Goal: Use online tool/utility: Utilize a website feature to perform a specific function

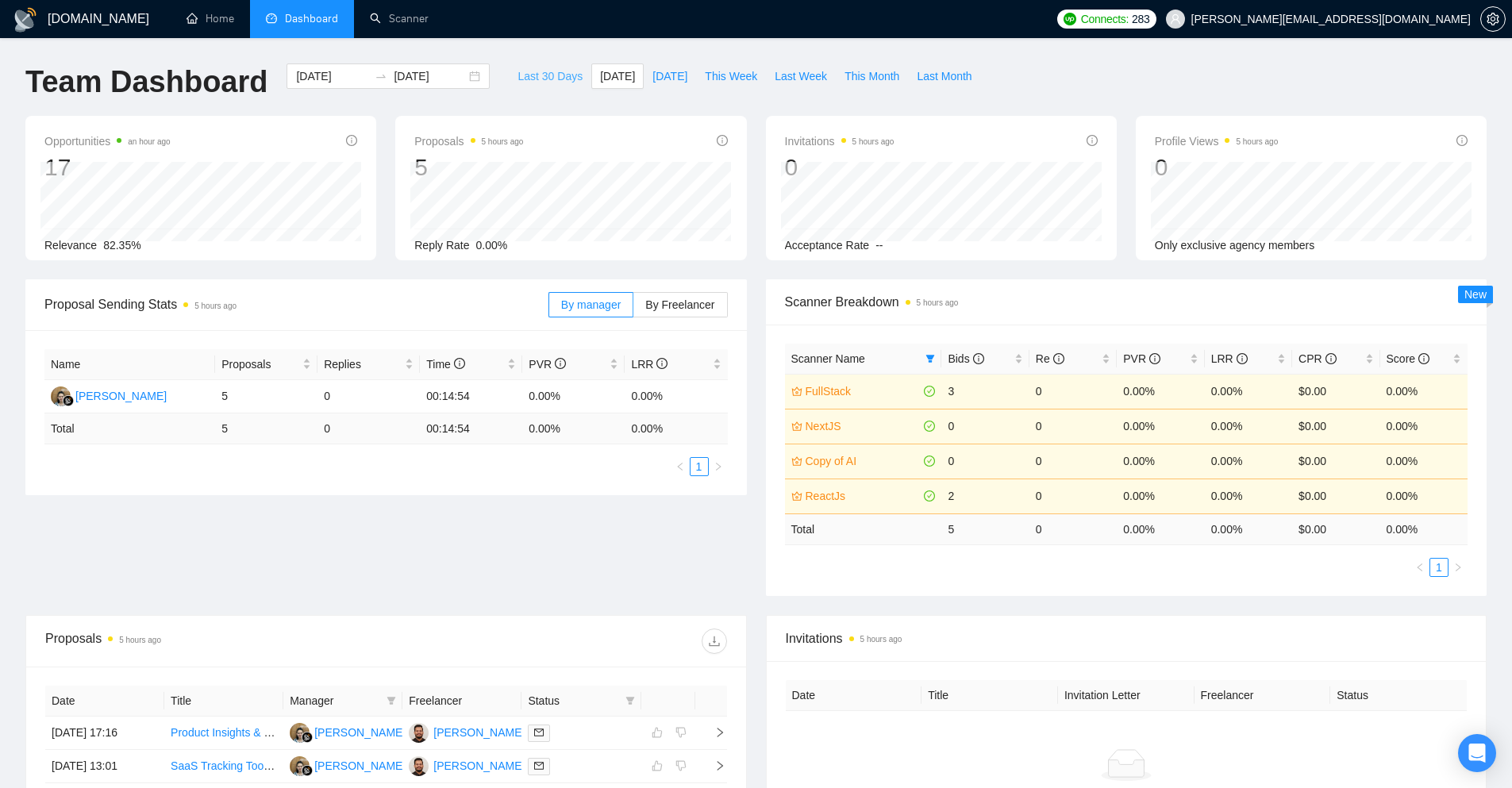
click at [523, 77] on span "Last 30 Days" at bounding box center [550, 75] width 65 height 17
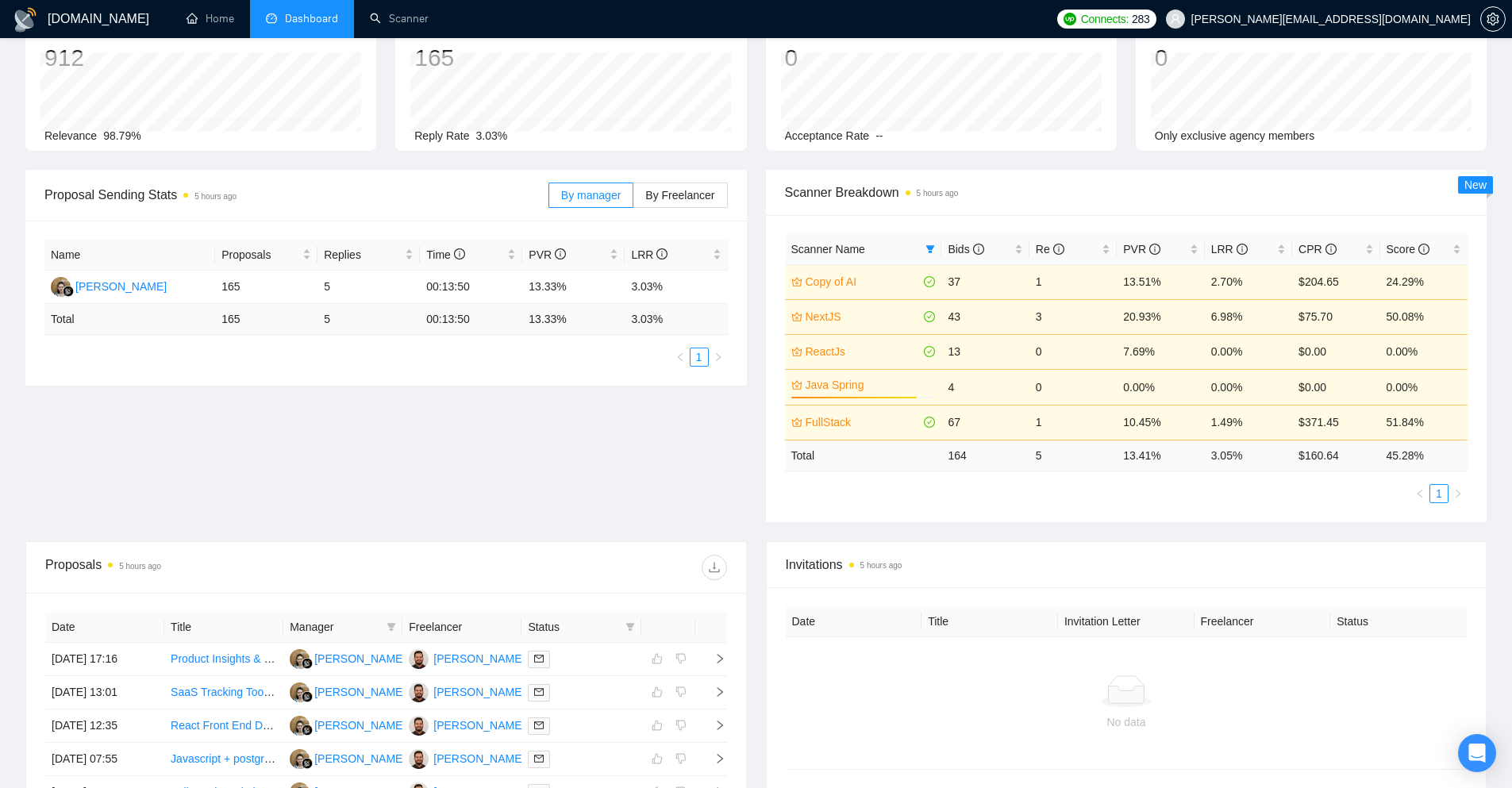
scroll to position [79, 0]
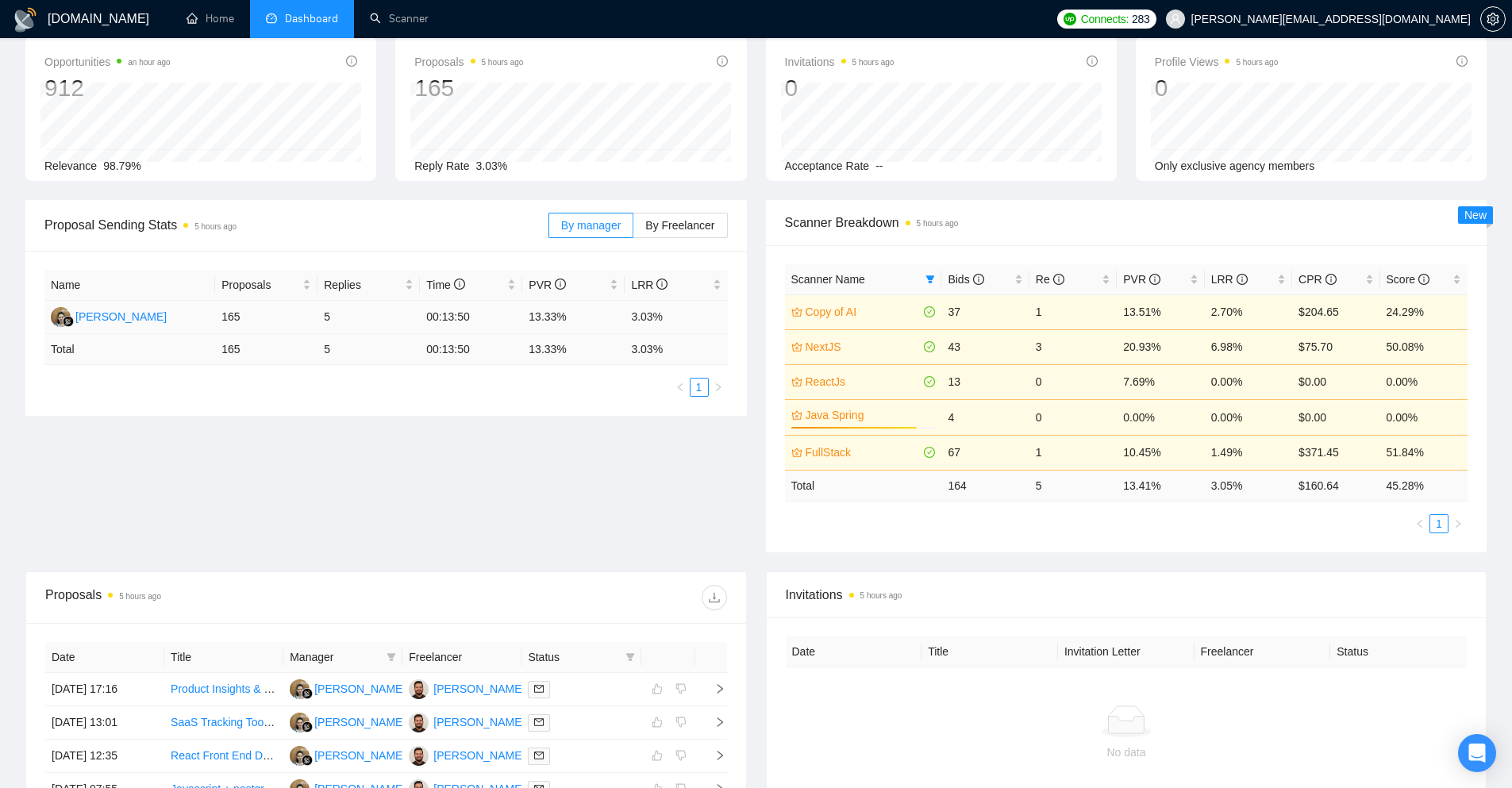
click at [243, 317] on td "165" at bounding box center [266, 317] width 102 height 33
drag, startPoint x: 243, startPoint y: 317, endPoint x: 217, endPoint y: 326, distance: 27.5
click at [217, 326] on td "165" at bounding box center [266, 317] width 102 height 33
drag, startPoint x: 246, startPoint y: 348, endPoint x: 221, endPoint y: 357, distance: 26.6
click at [221, 357] on td "165" at bounding box center [266, 349] width 102 height 31
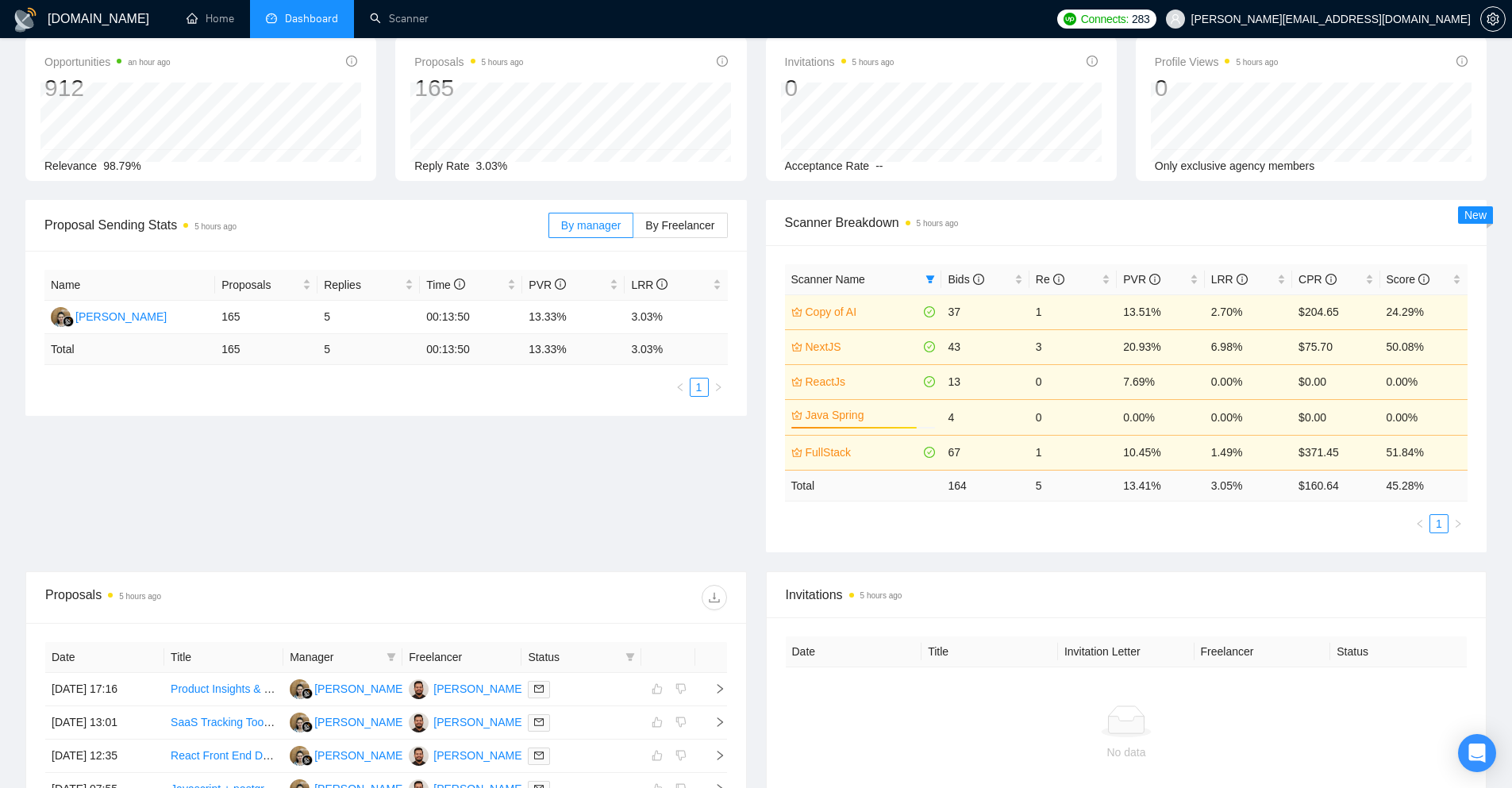
click at [212, 405] on div "Name Proposals Replies Time PVR LRR Endang Susilowati 165 5 00:13:50 13.33% 3.0…" at bounding box center [386, 333] width 721 height 165
drag, startPoint x: 249, startPoint y: 345, endPoint x: 195, endPoint y: 347, distance: 54.0
click at [195, 347] on tr "Total 165 5 00:13:50 13.33 % 3.03 %" at bounding box center [385, 349] width 683 height 31
drag, startPoint x: 246, startPoint y: 314, endPoint x: 234, endPoint y: 334, distance: 23.3
click at [234, 334] on table "Name Proposals Replies Time PVR LRR Endang Susilowati 165 5 00:13:50 13.33% 3.0…" at bounding box center [385, 317] width 683 height 96
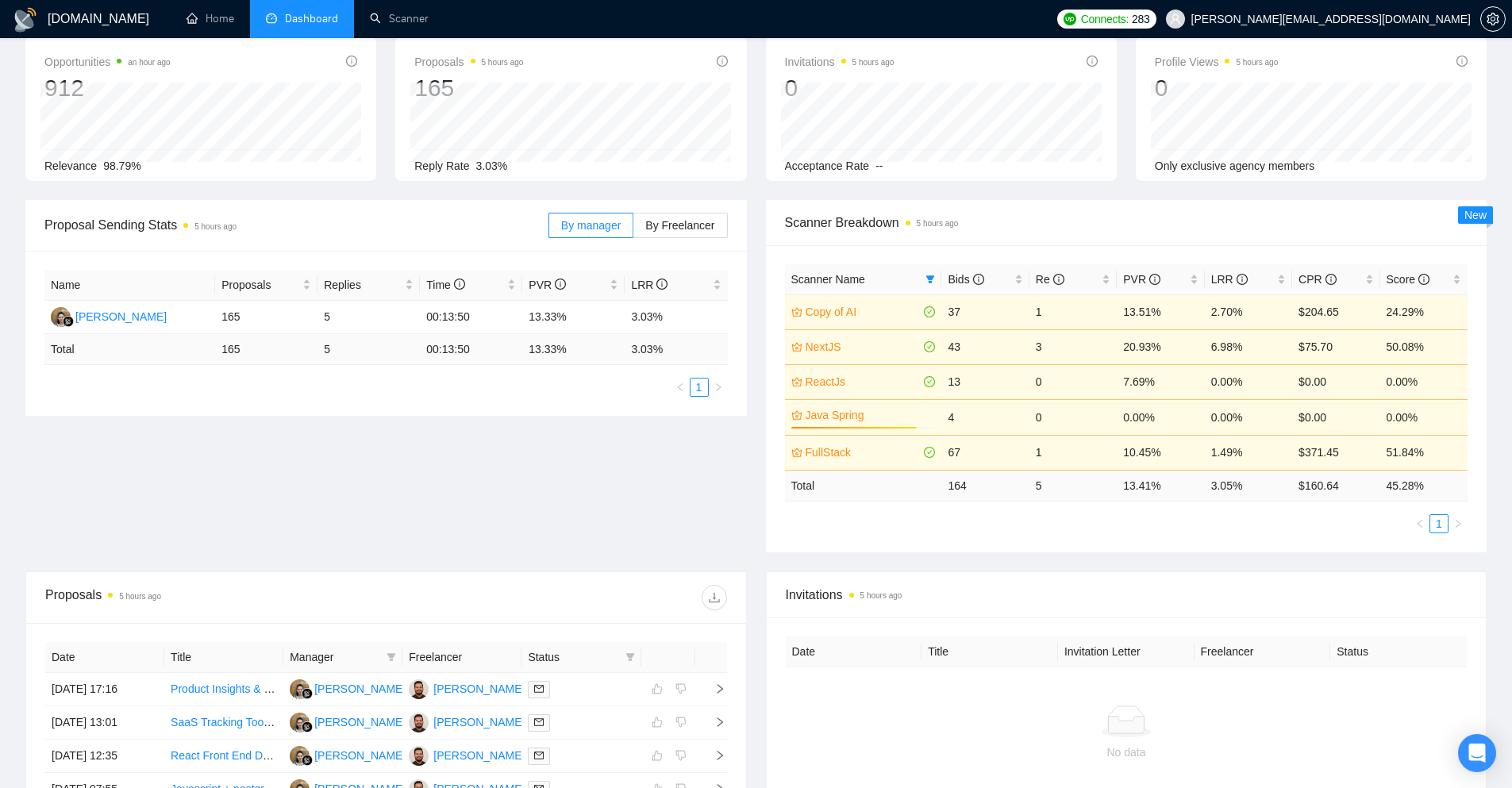
click at [244, 351] on td "165" at bounding box center [266, 349] width 102 height 31
drag, startPoint x: 244, startPoint y: 351, endPoint x: 227, endPoint y: 338, distance: 21.4
click at [223, 333] on table "Name Proposals Replies Time PVR LRR Endang Susilowati 165 5 00:13:50 13.33% 3.0…" at bounding box center [385, 317] width 683 height 96
click at [246, 376] on div "Name Proposals Replies Time PVR LRR Endang Susilowati 165 5 00:13:50 13.33% 3.0…" at bounding box center [385, 333] width 683 height 127
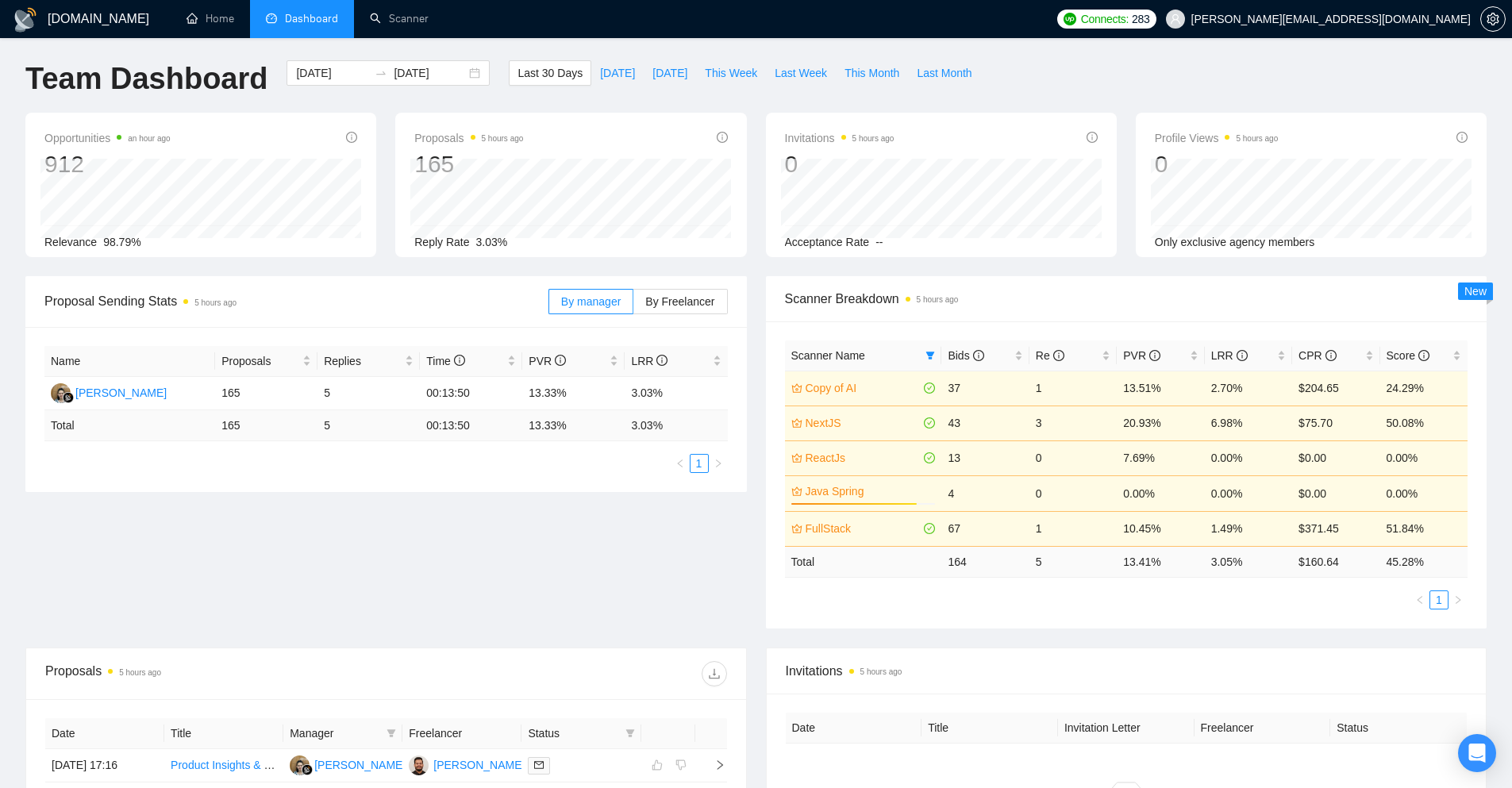
scroll to position [0, 0]
click at [880, 80] on span "This Month" at bounding box center [872, 75] width 55 height 17
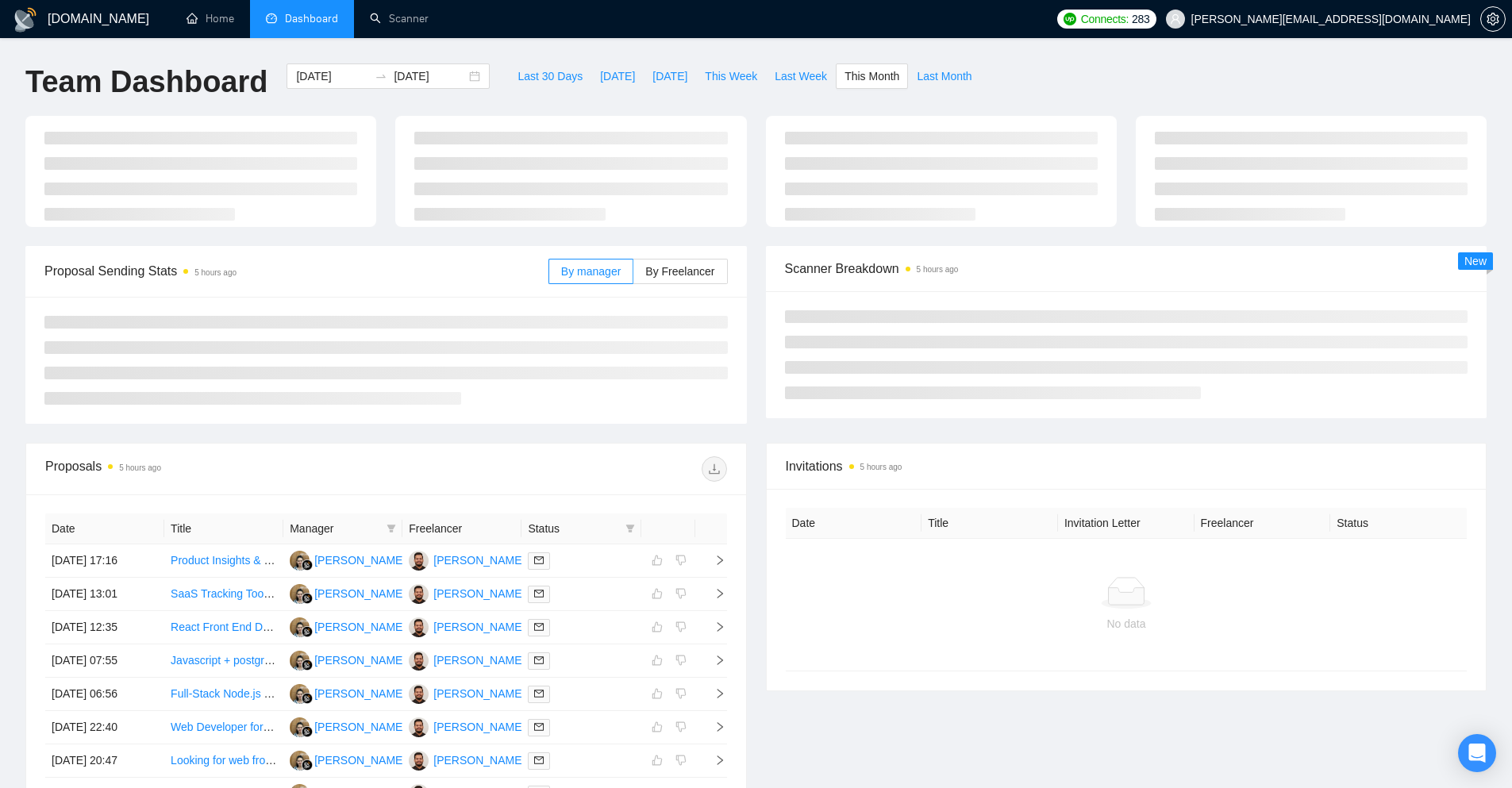
type input "[DATE]"
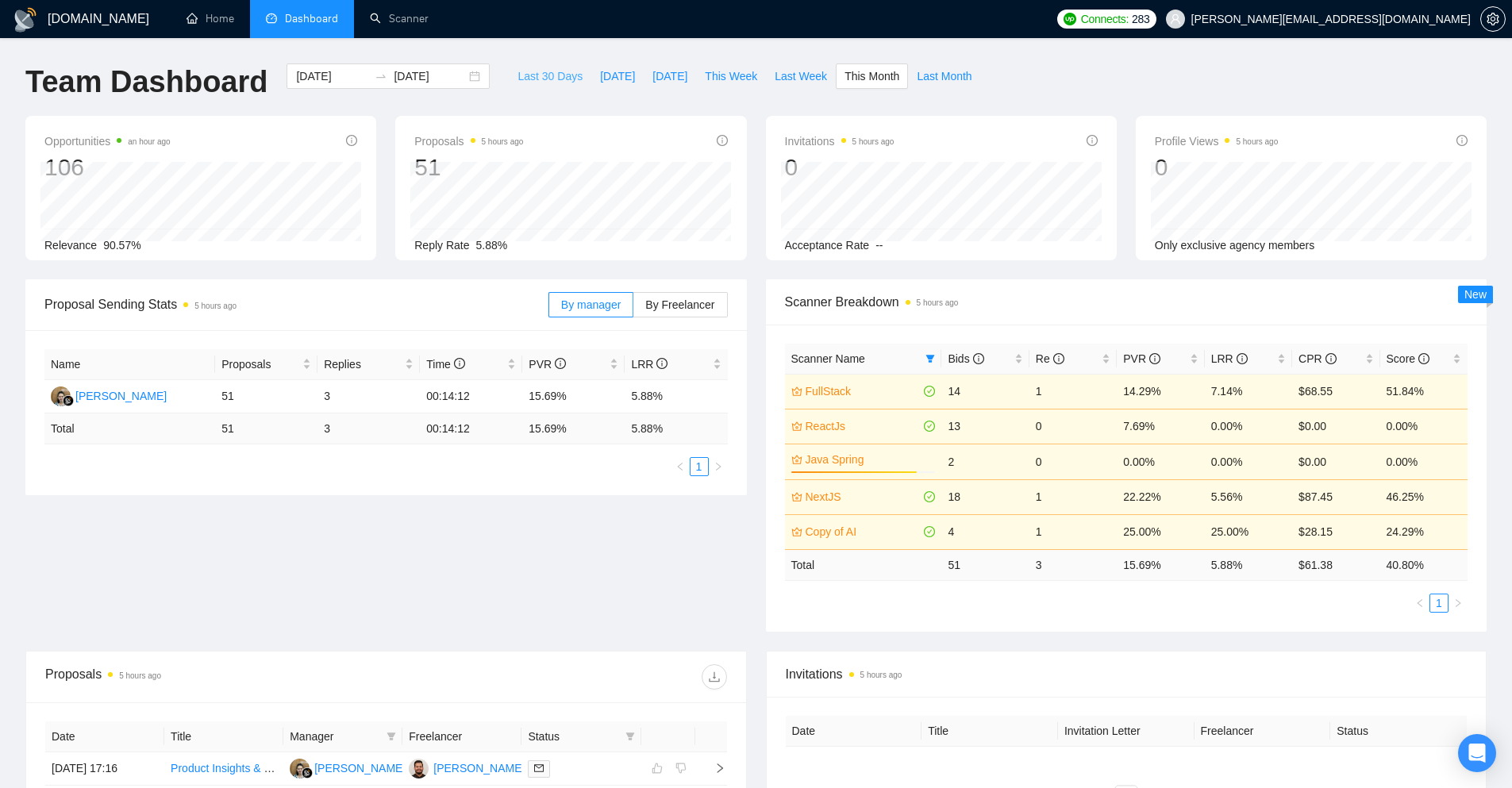
click at [518, 82] on span "Last 30 Days" at bounding box center [550, 75] width 65 height 17
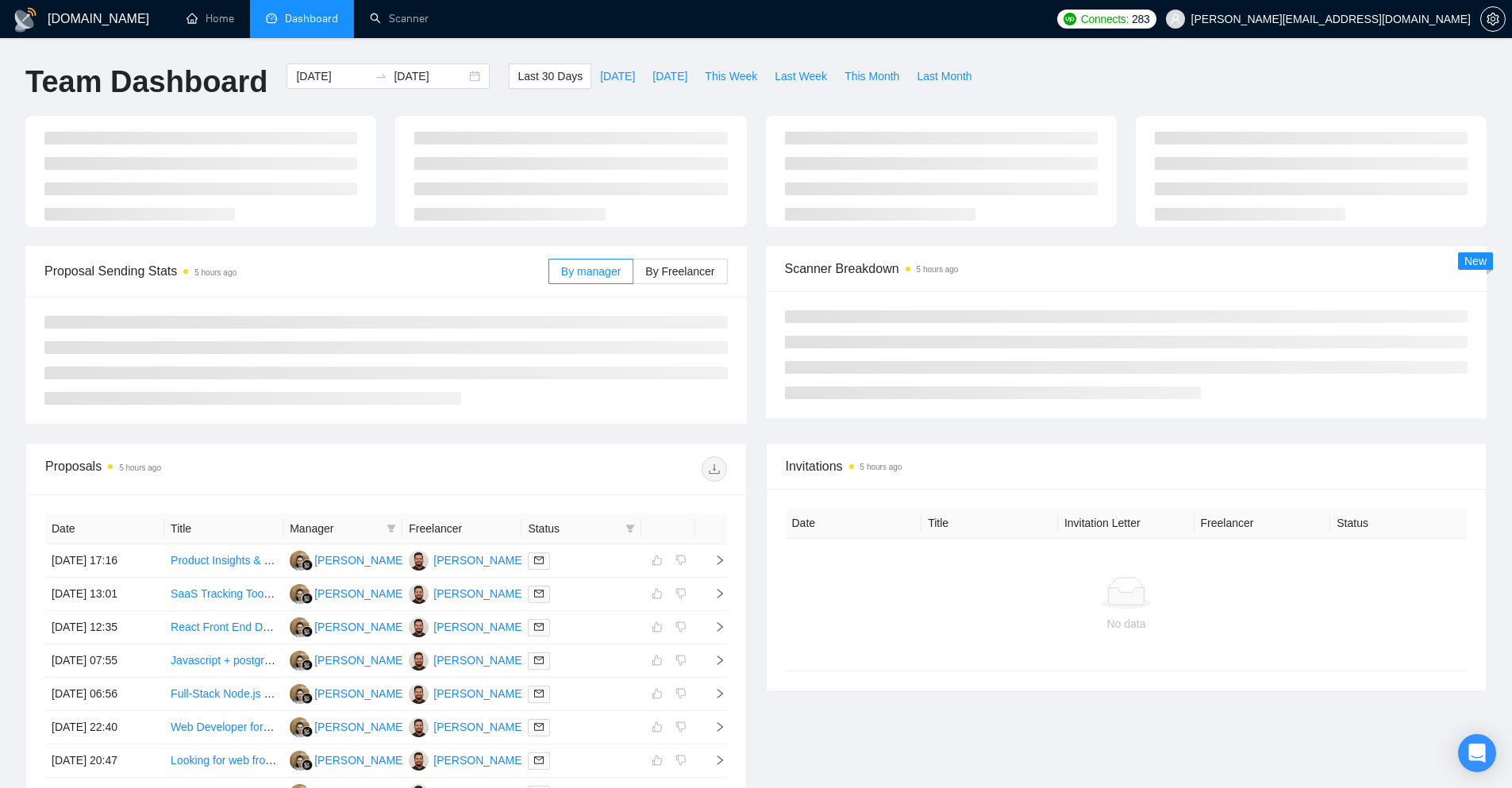
type input "[DATE]"
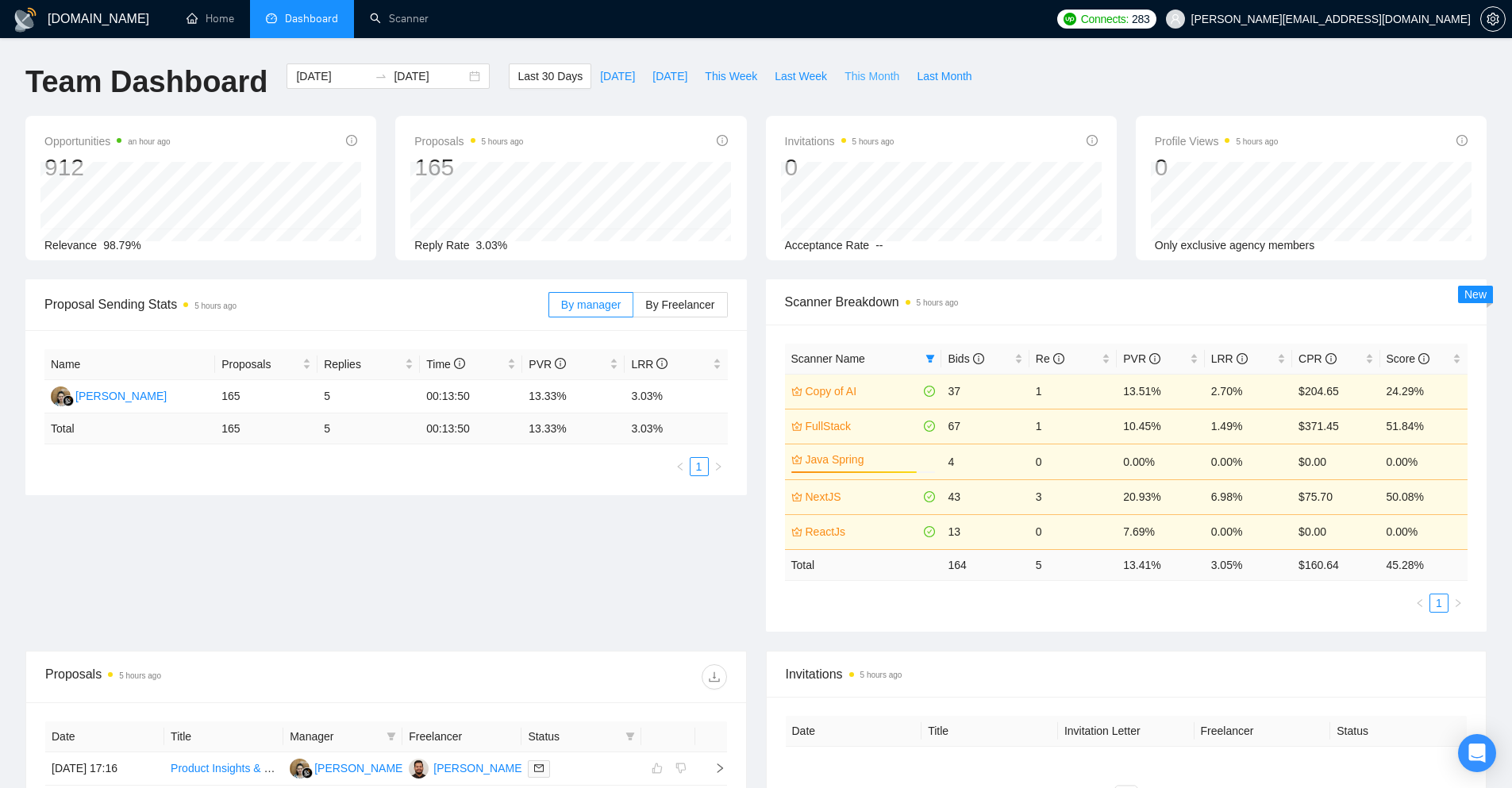
click at [844, 75] on span "This Month" at bounding box center [872, 75] width 55 height 17
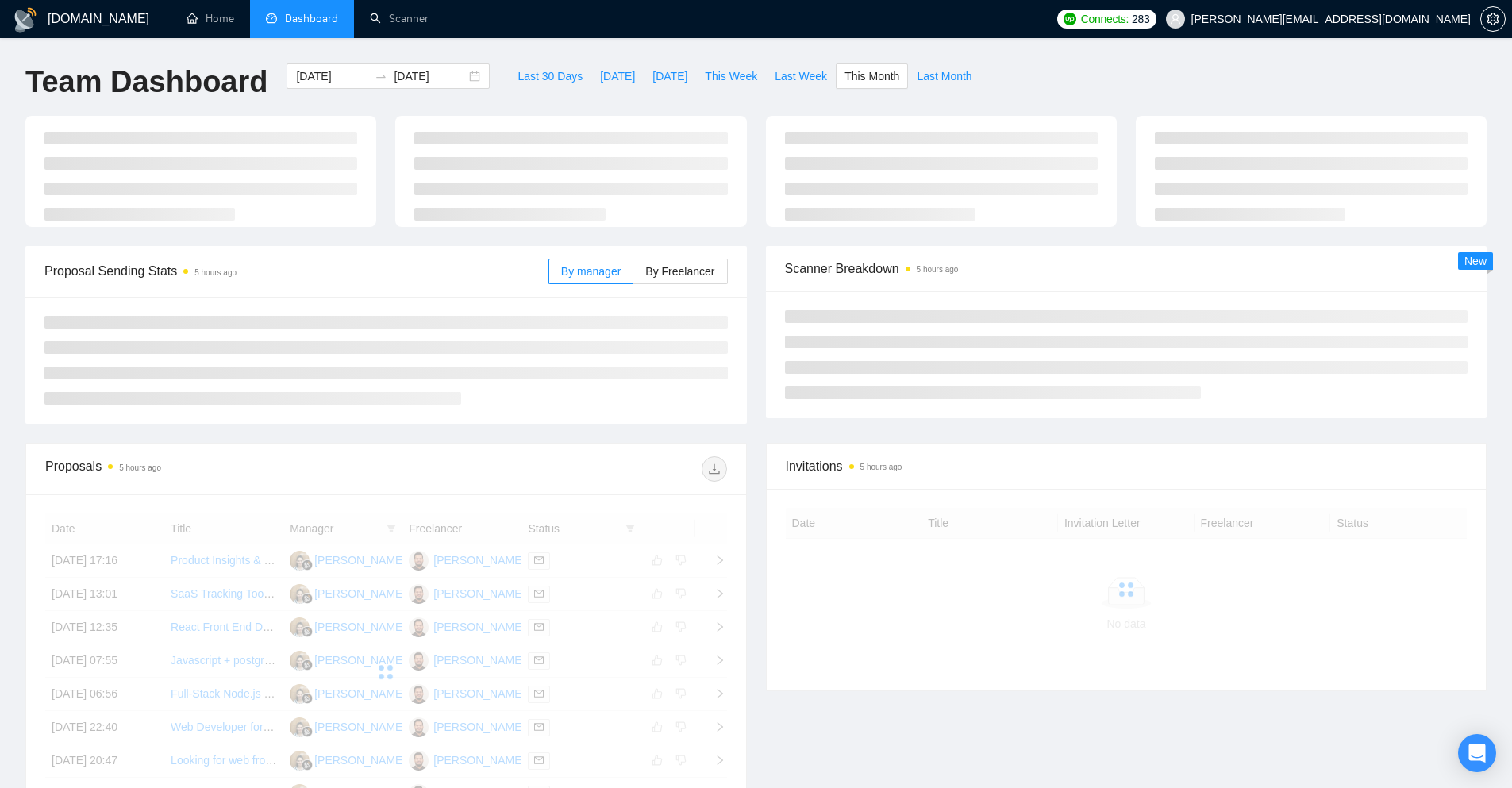
type input "[DATE]"
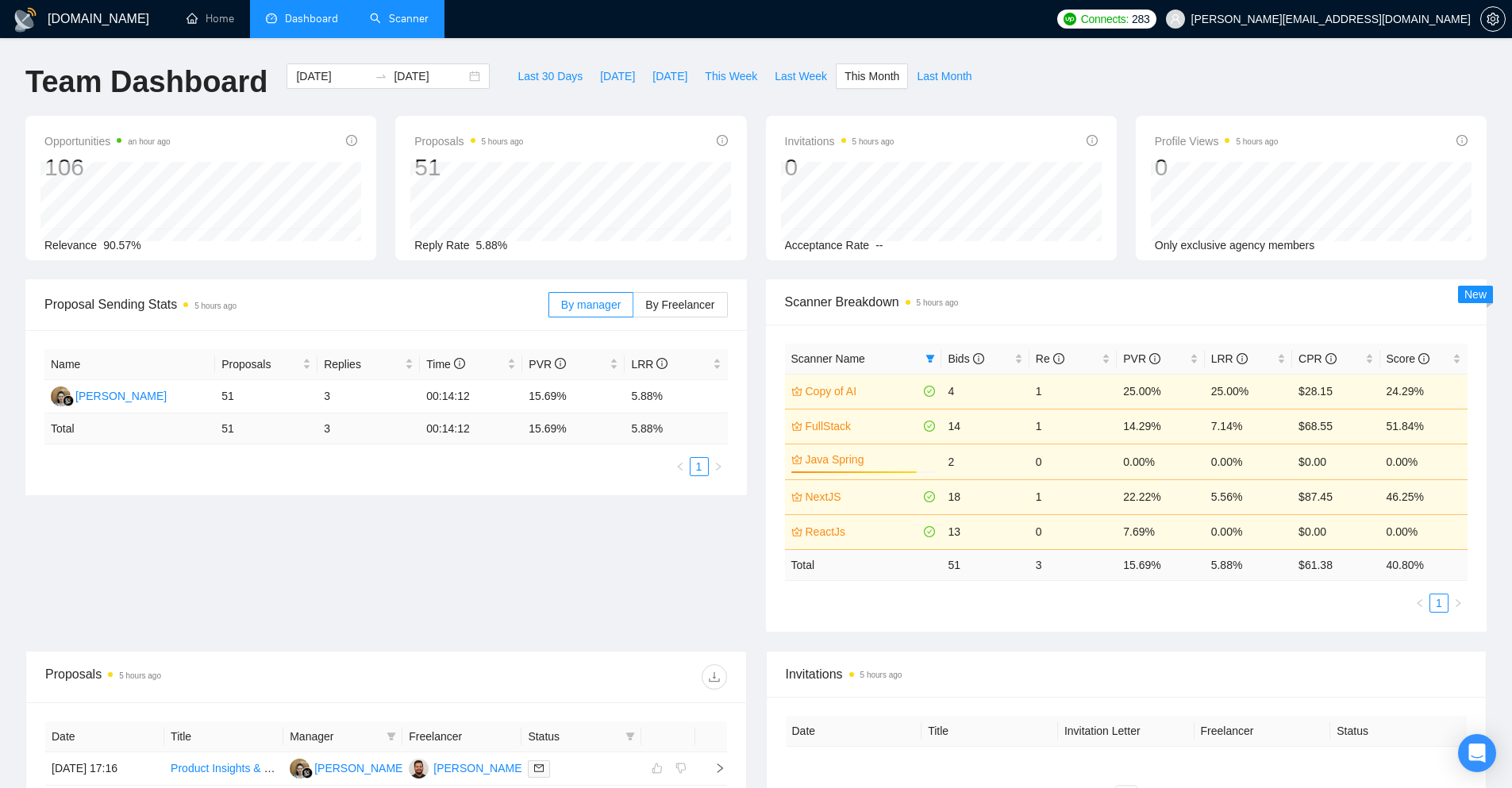
click at [408, 26] on link "Scanner" at bounding box center [399, 18] width 59 height 14
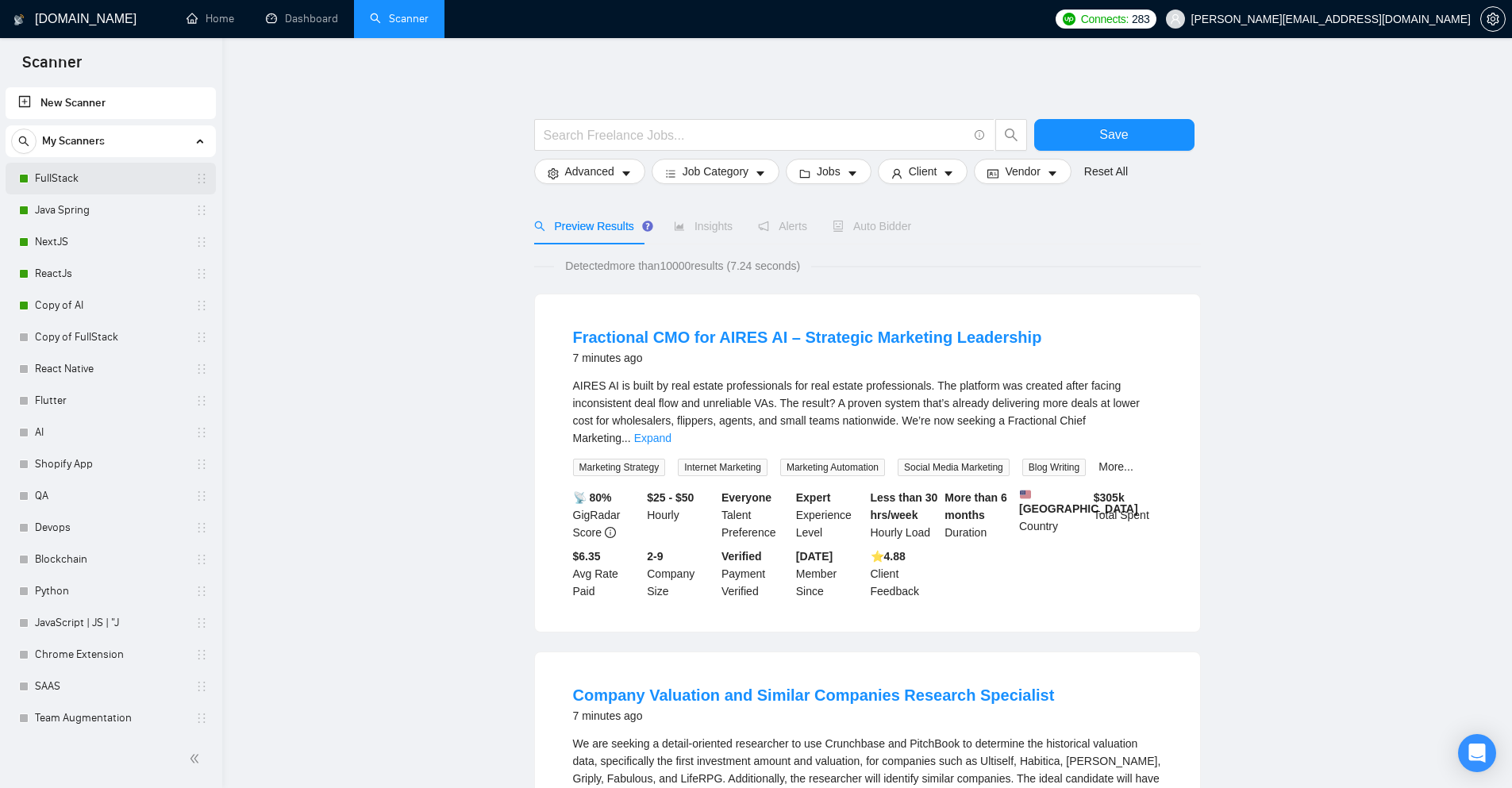
click at [88, 171] on link "FullStack" at bounding box center [110, 178] width 151 height 32
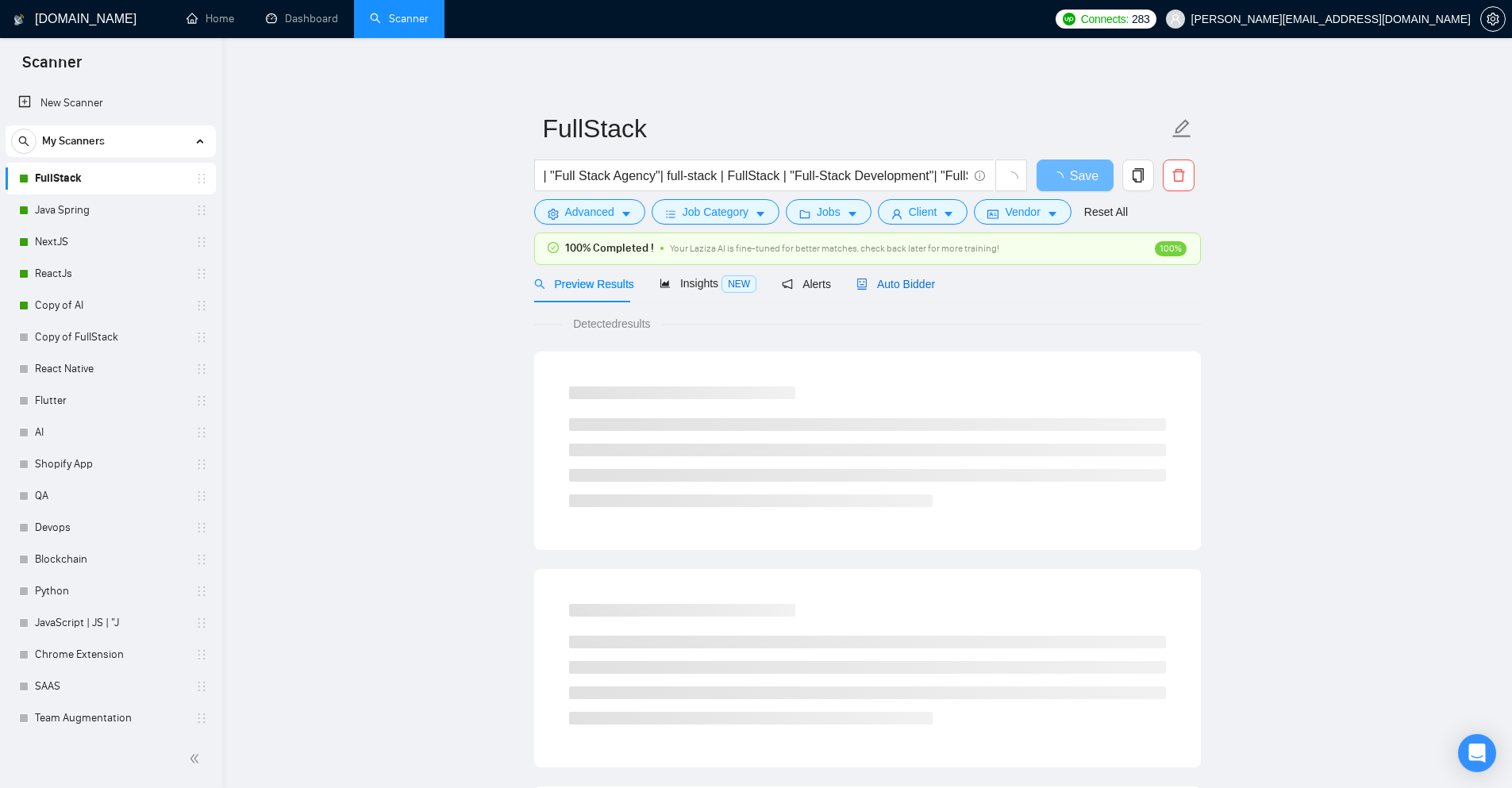
click at [911, 278] on span "Auto Bidder" at bounding box center [895, 284] width 78 height 13
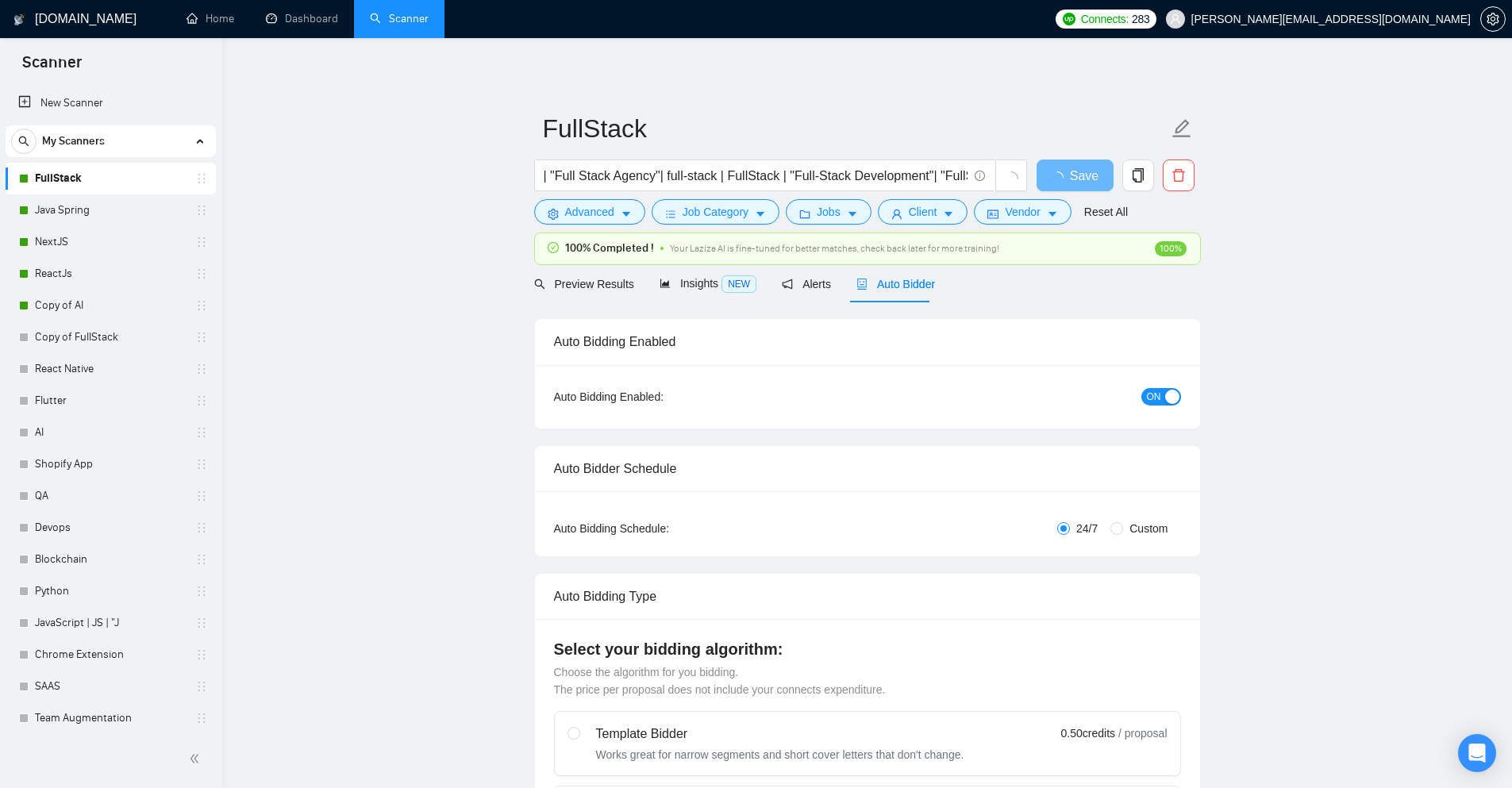
checkbox input "true"
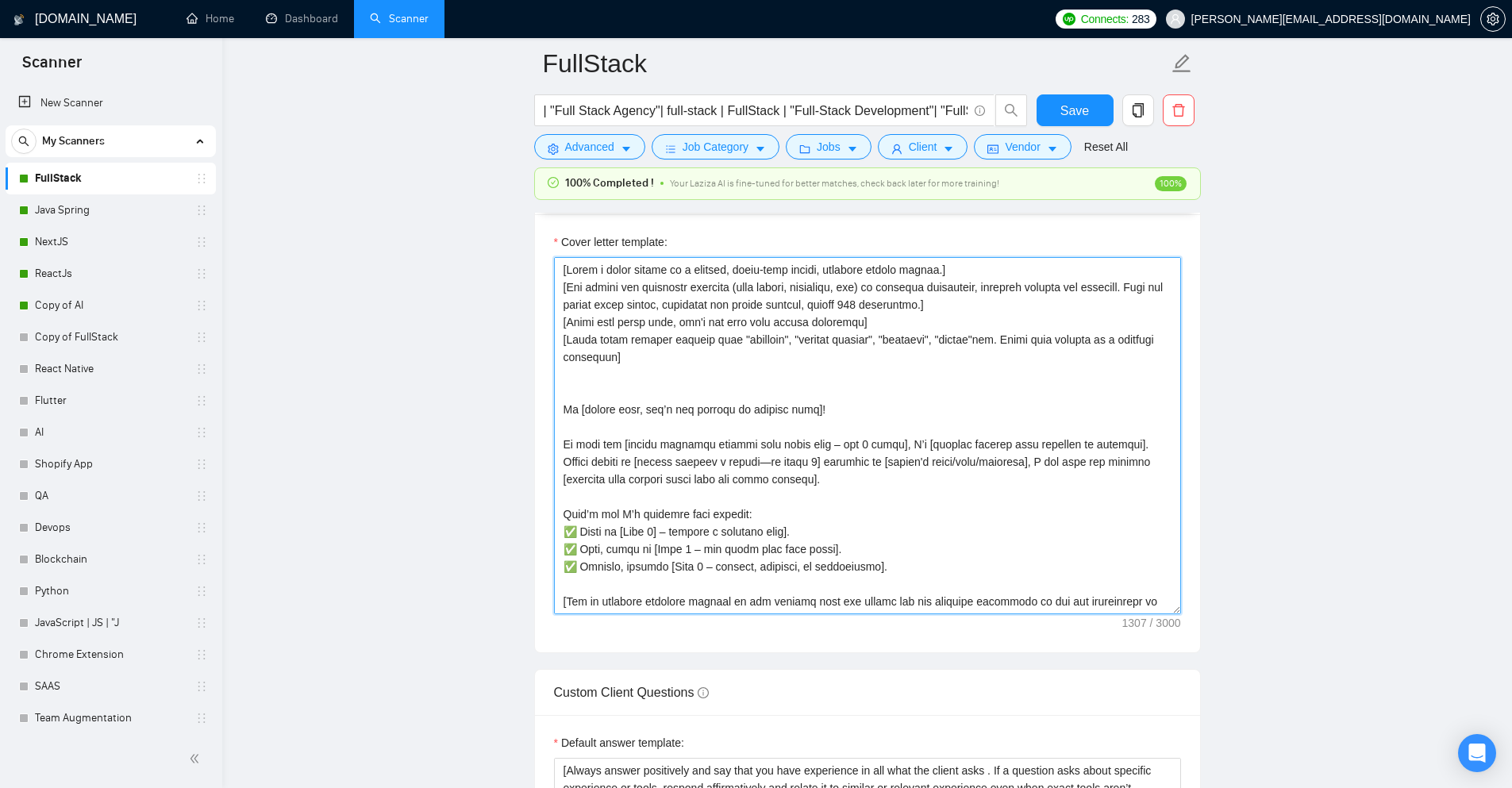
click at [932, 274] on textarea "Cover letter template:" at bounding box center [867, 436] width 627 height 357
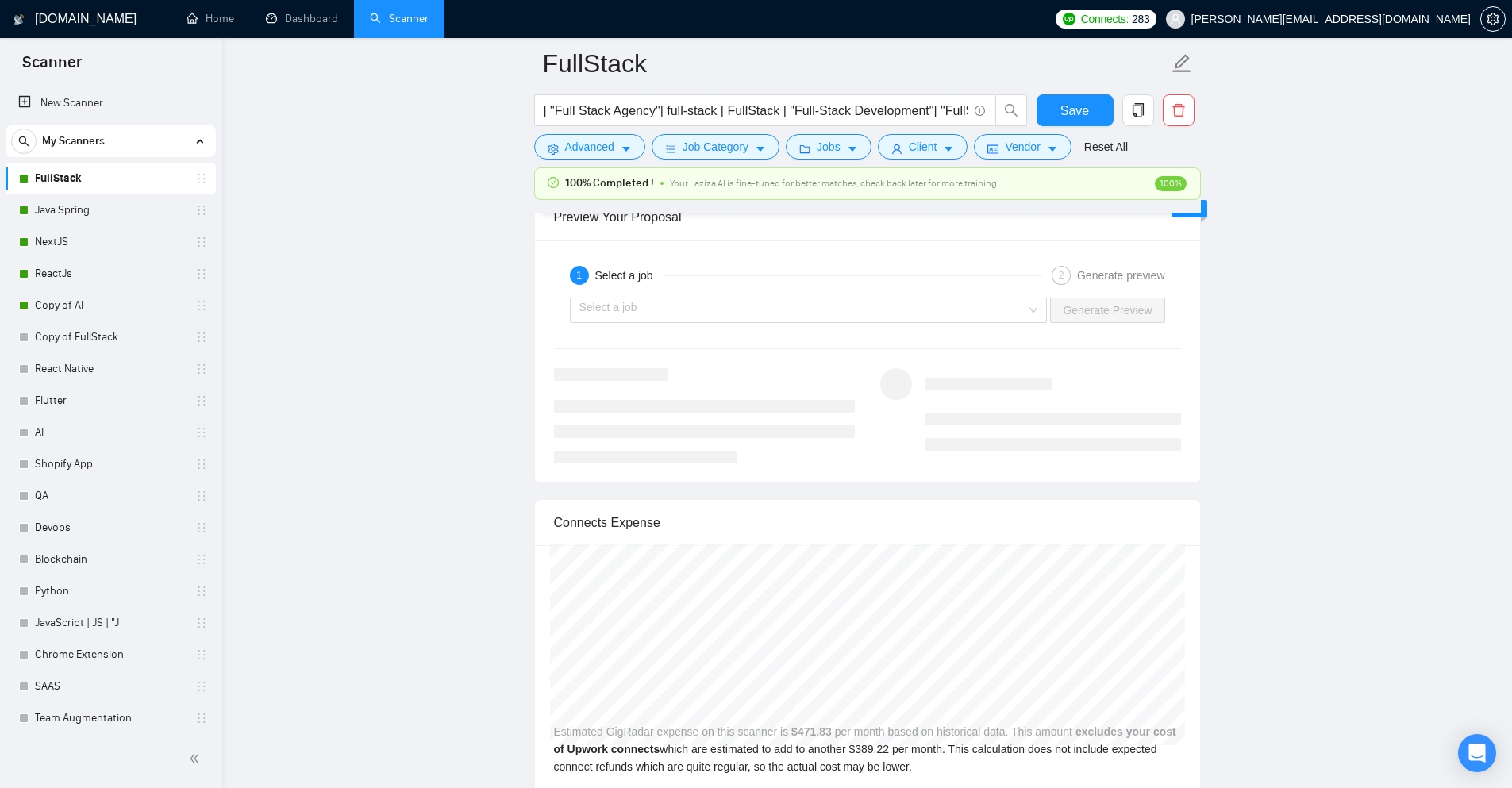
scroll to position [3015, 0]
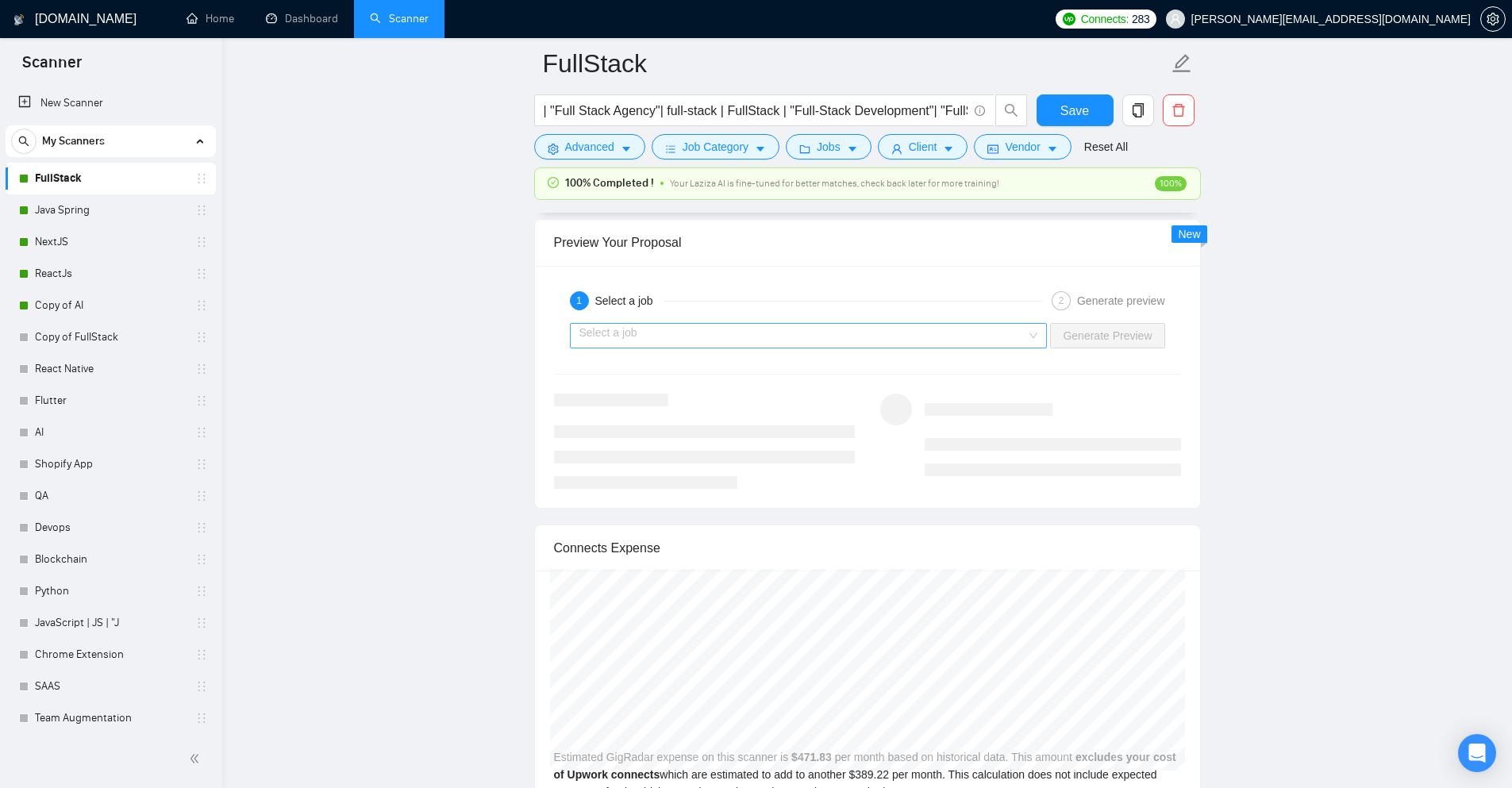
click at [1017, 341] on input "search" at bounding box center [803, 336] width 448 height 24
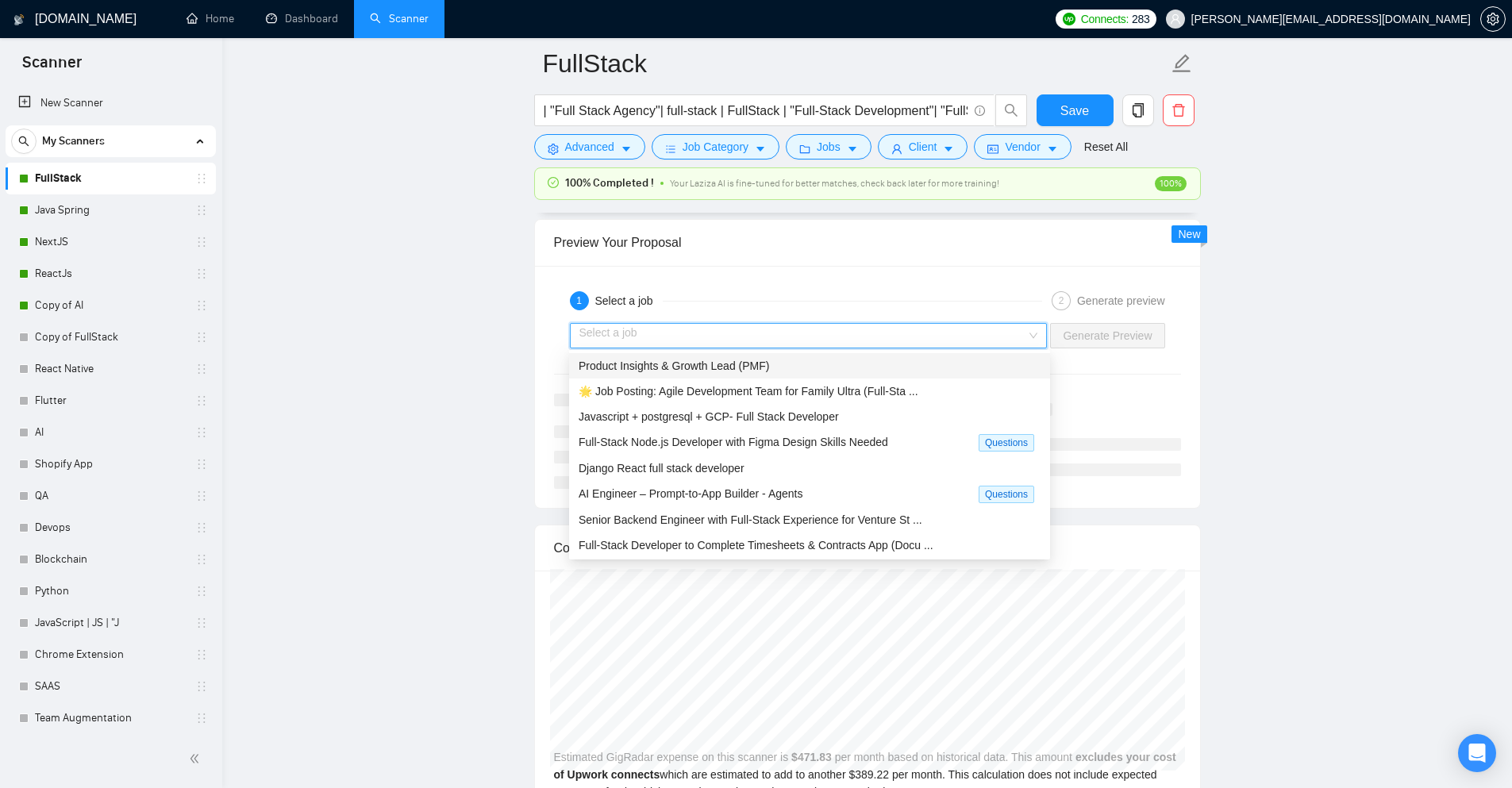
click at [702, 369] on span "Product Insights & Growth Lead (PMF)" at bounding box center [673, 366] width 190 height 13
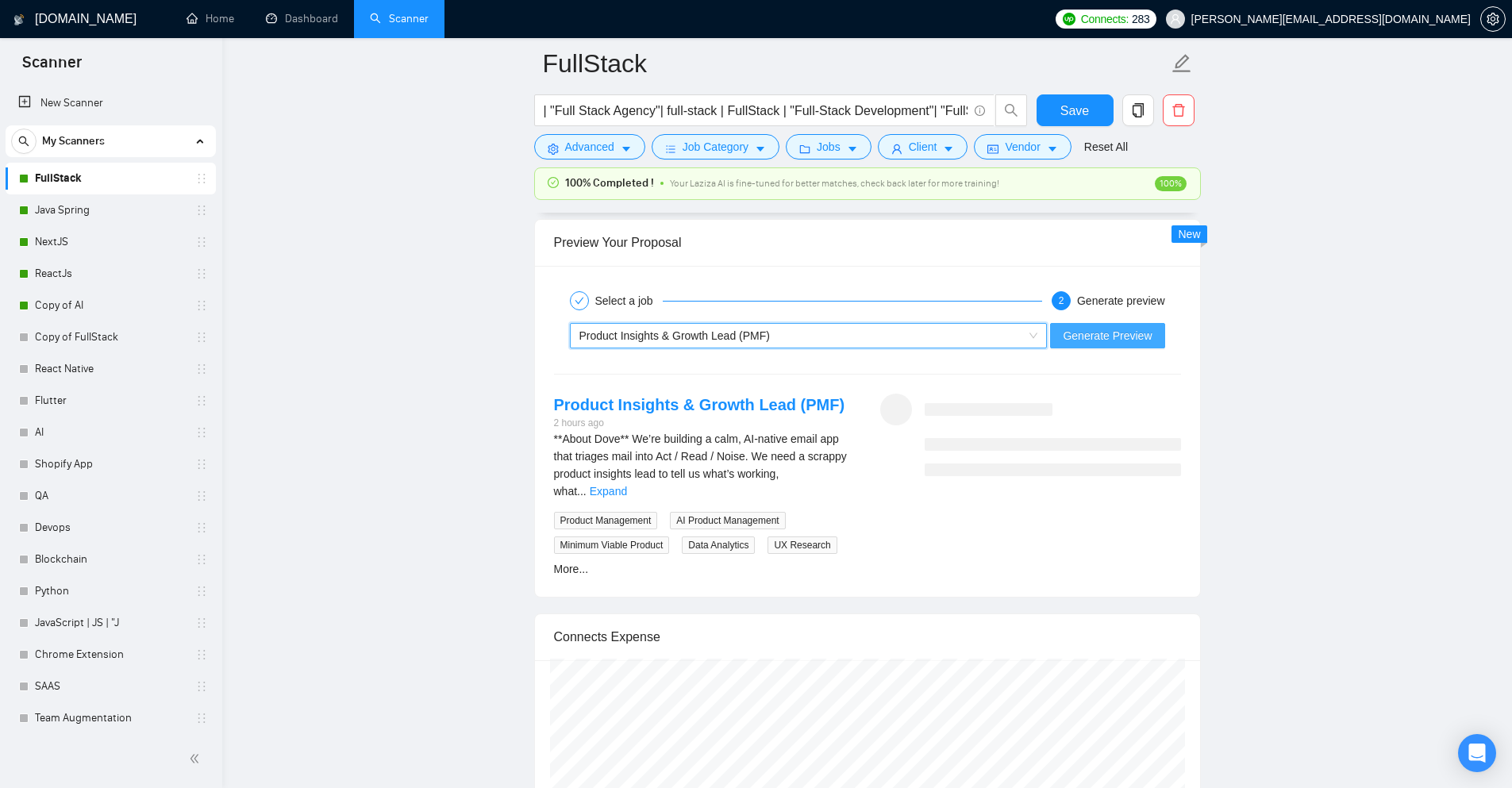
click at [1105, 331] on span "Generate Preview" at bounding box center [1106, 335] width 89 height 17
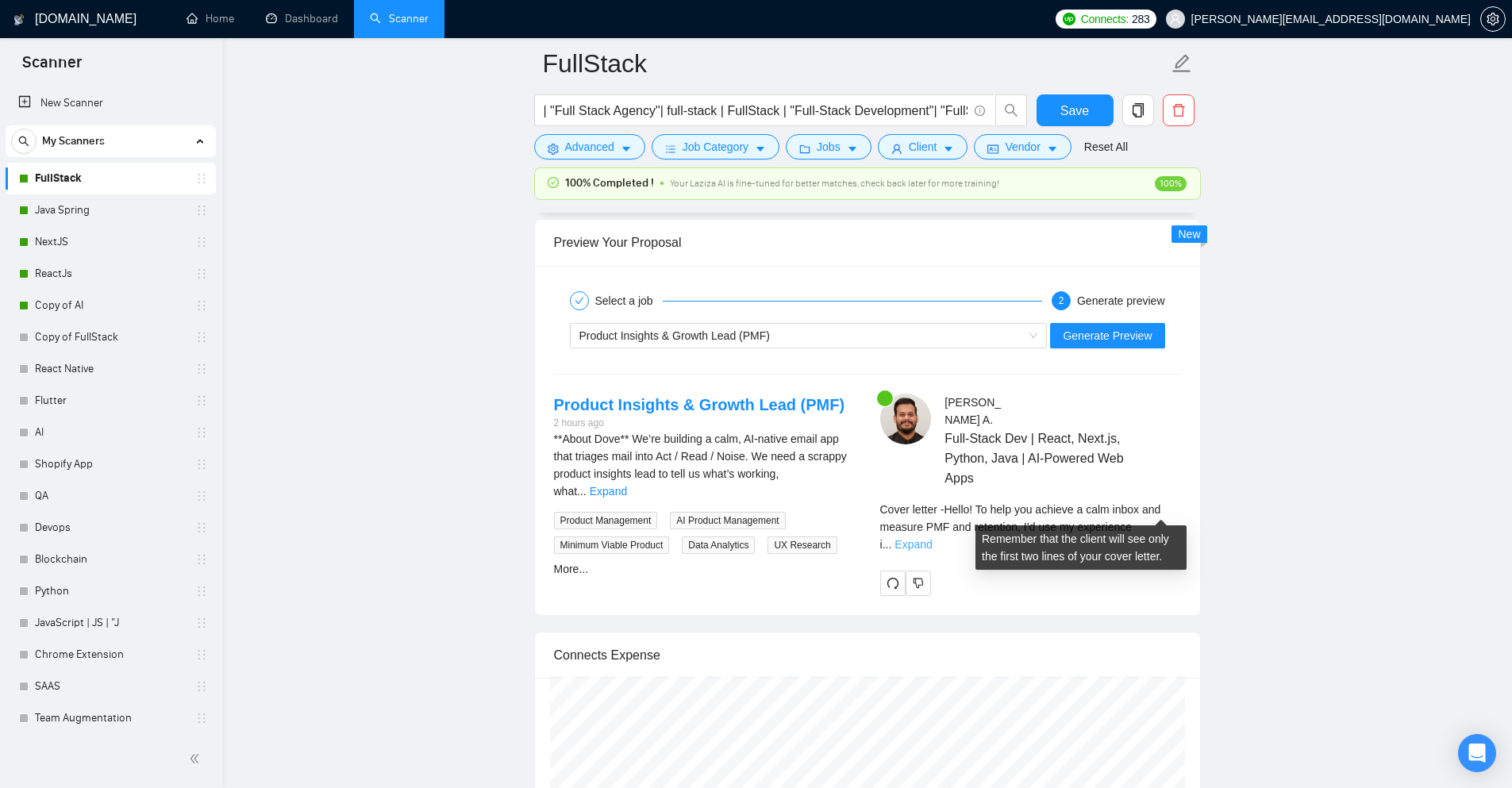
click at [932, 538] on link "Expand" at bounding box center [912, 544] width 38 height 13
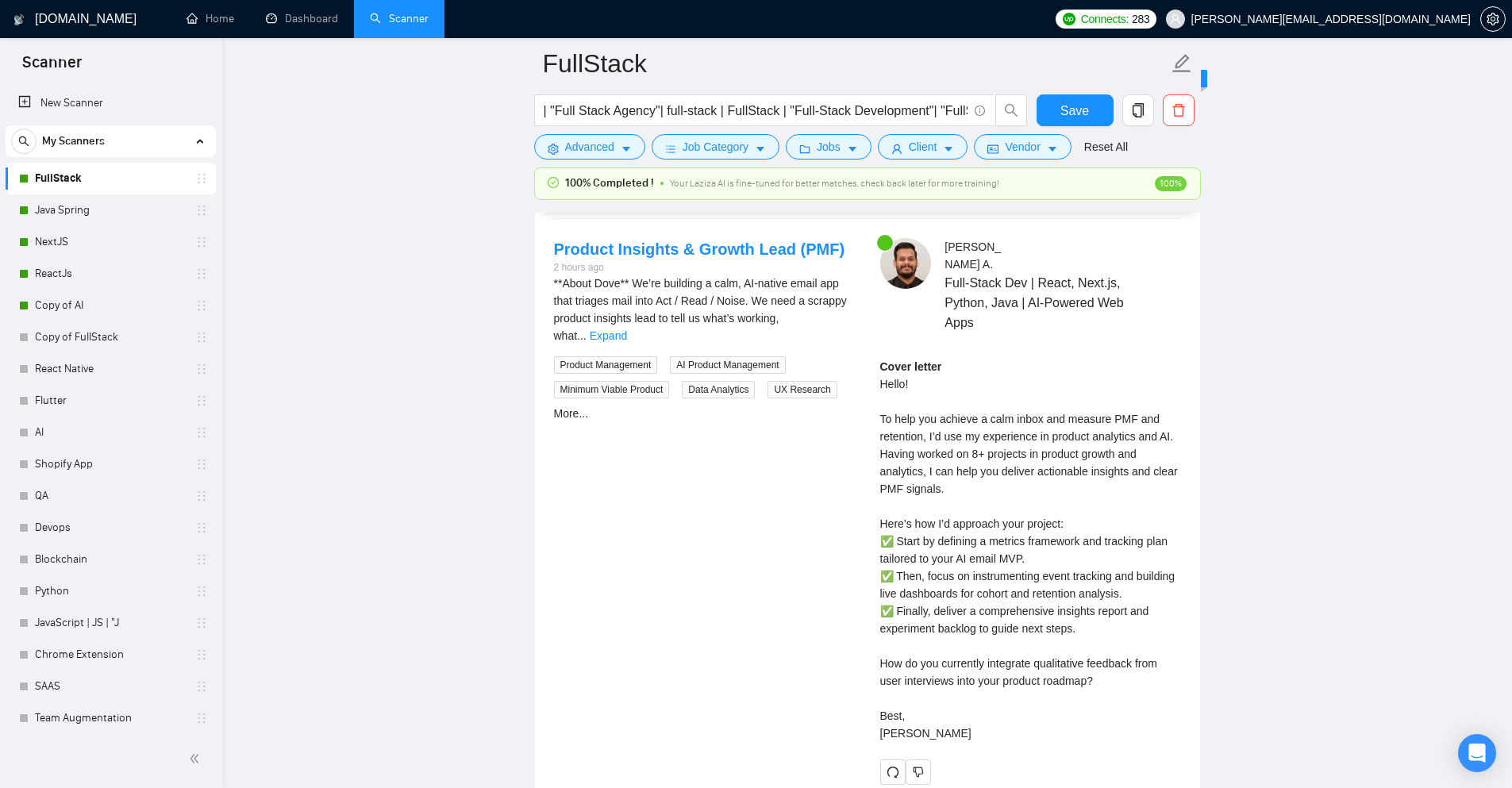
scroll to position [3173, 0]
click at [895, 762] on icon "redo" at bounding box center [893, 769] width 13 height 13
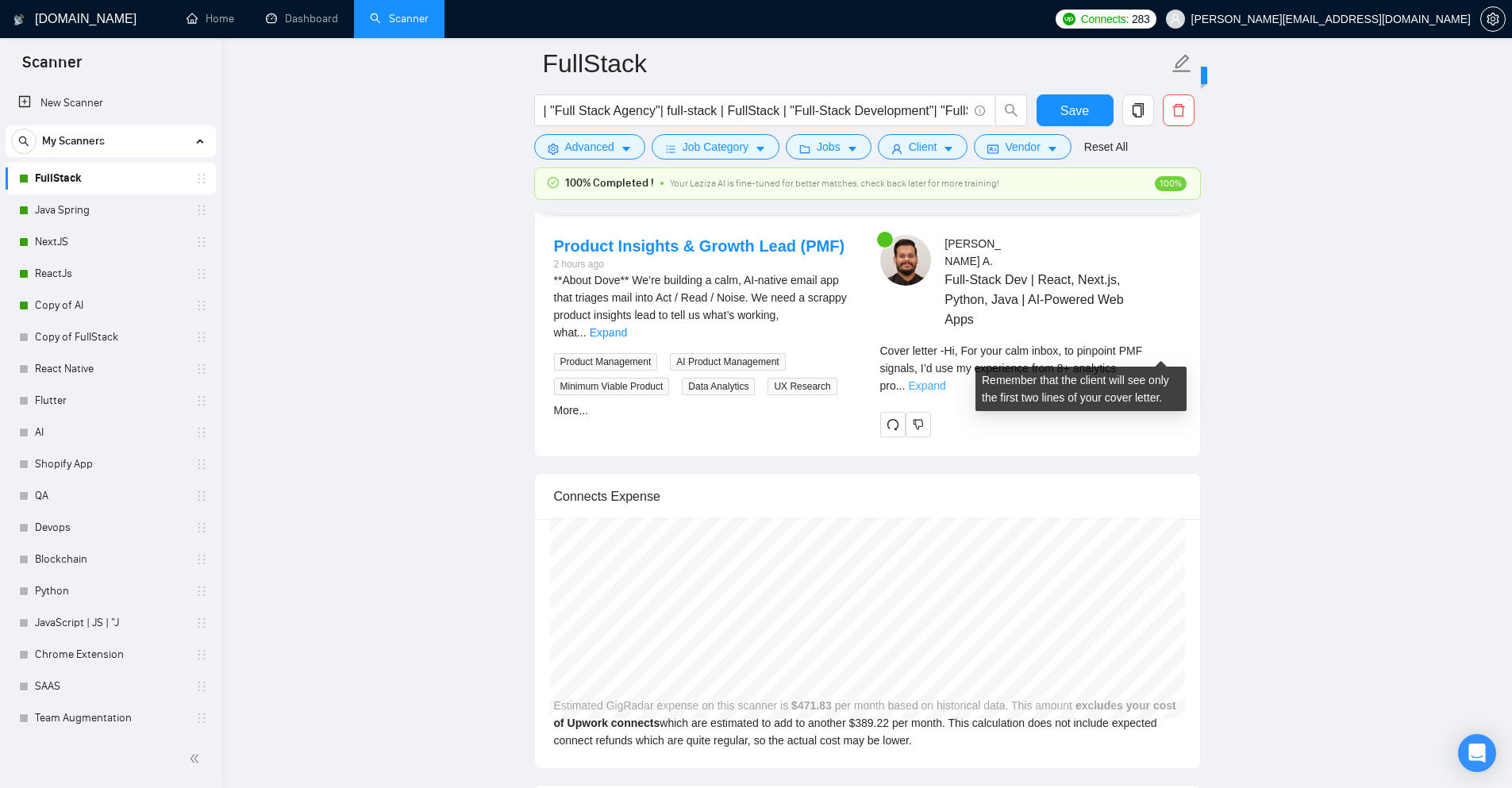
click at [945, 379] on link "Expand" at bounding box center [926, 385] width 38 height 13
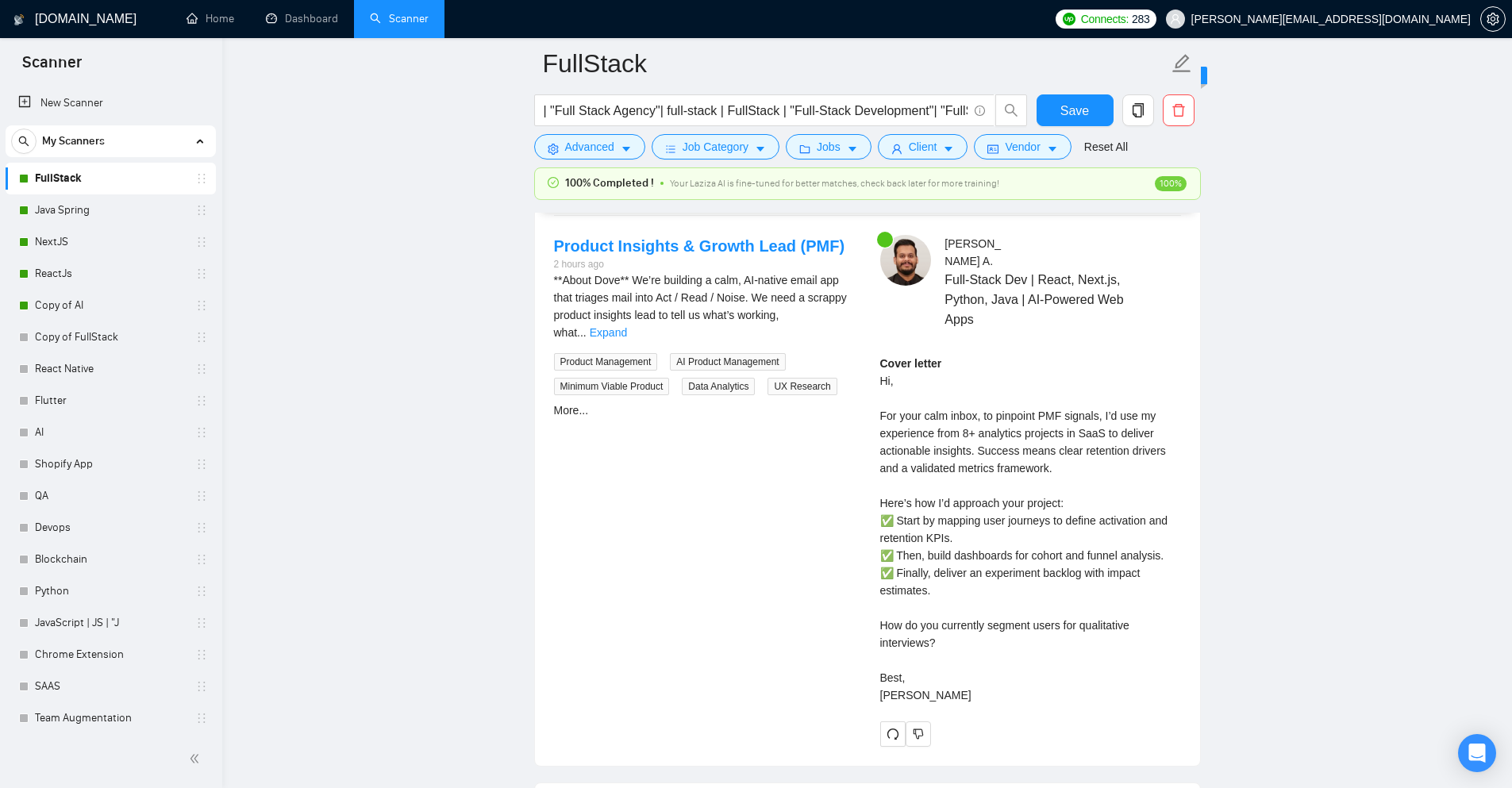
scroll to position [3252, 0]
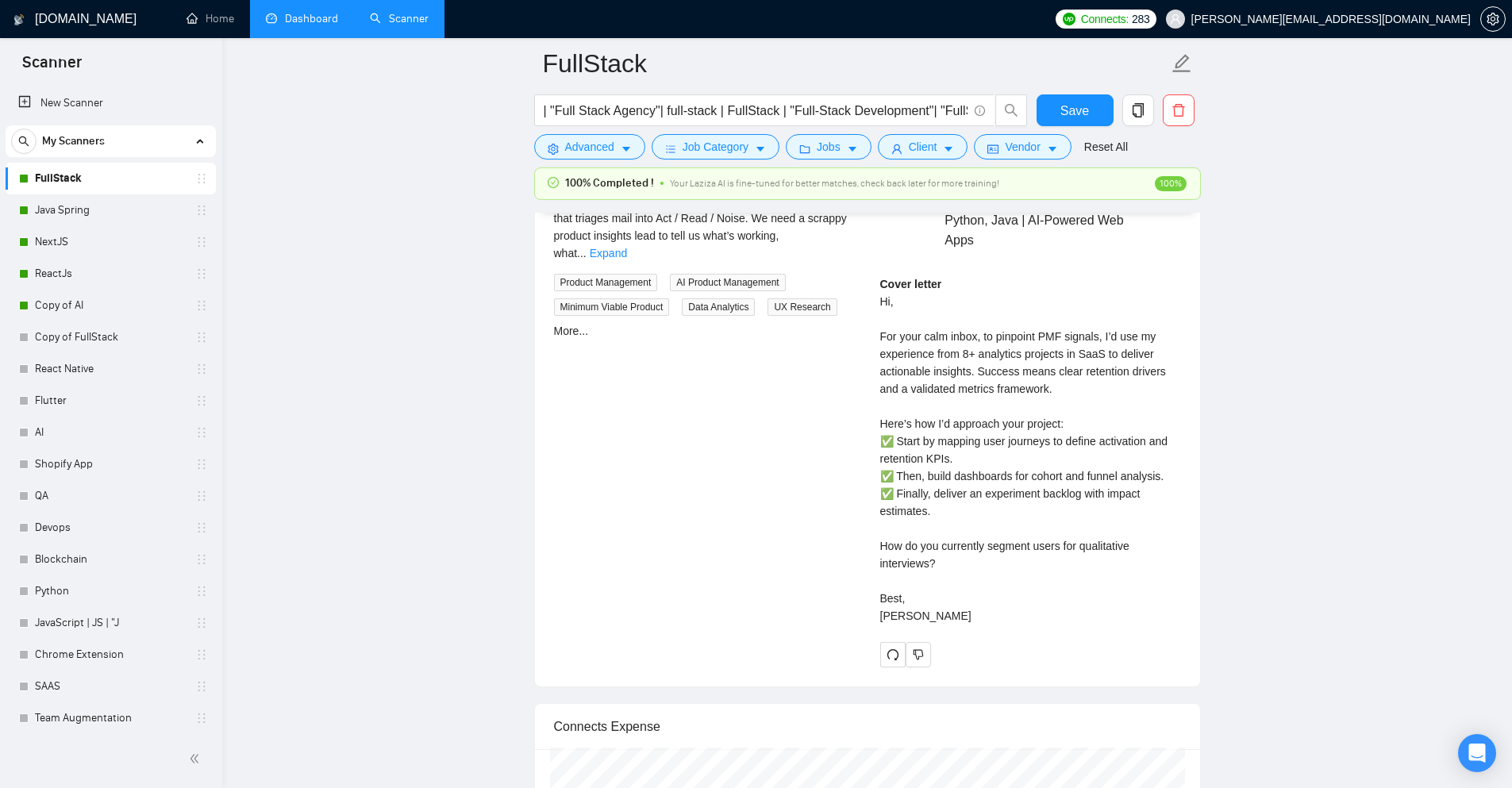
click at [279, 23] on link "Dashboard" at bounding box center [302, 18] width 73 height 14
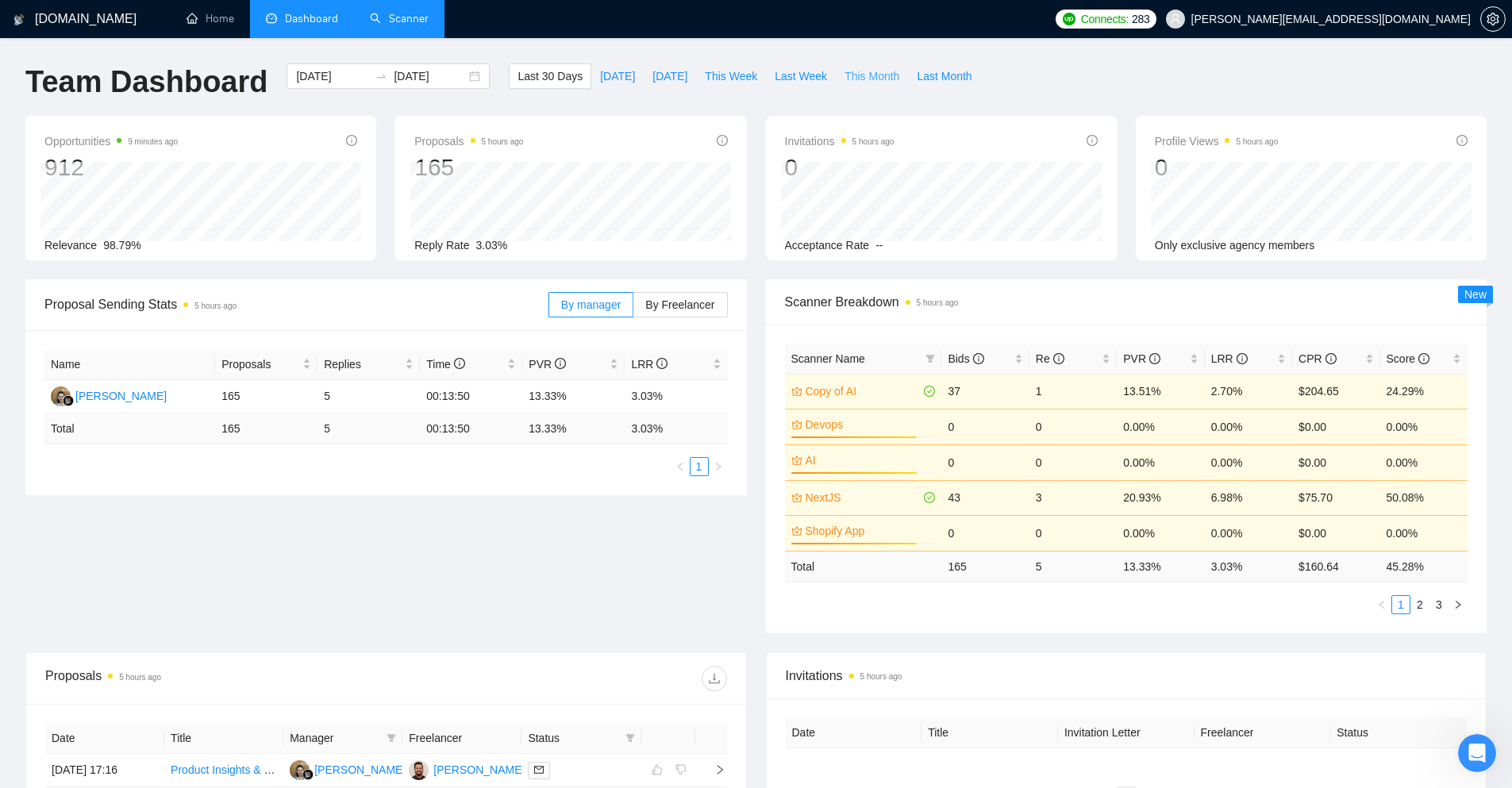
click at [844, 76] on span "This Month" at bounding box center [872, 75] width 55 height 17
type input "[DATE]"
click at [541, 71] on span "Last 30 Days" at bounding box center [550, 75] width 65 height 17
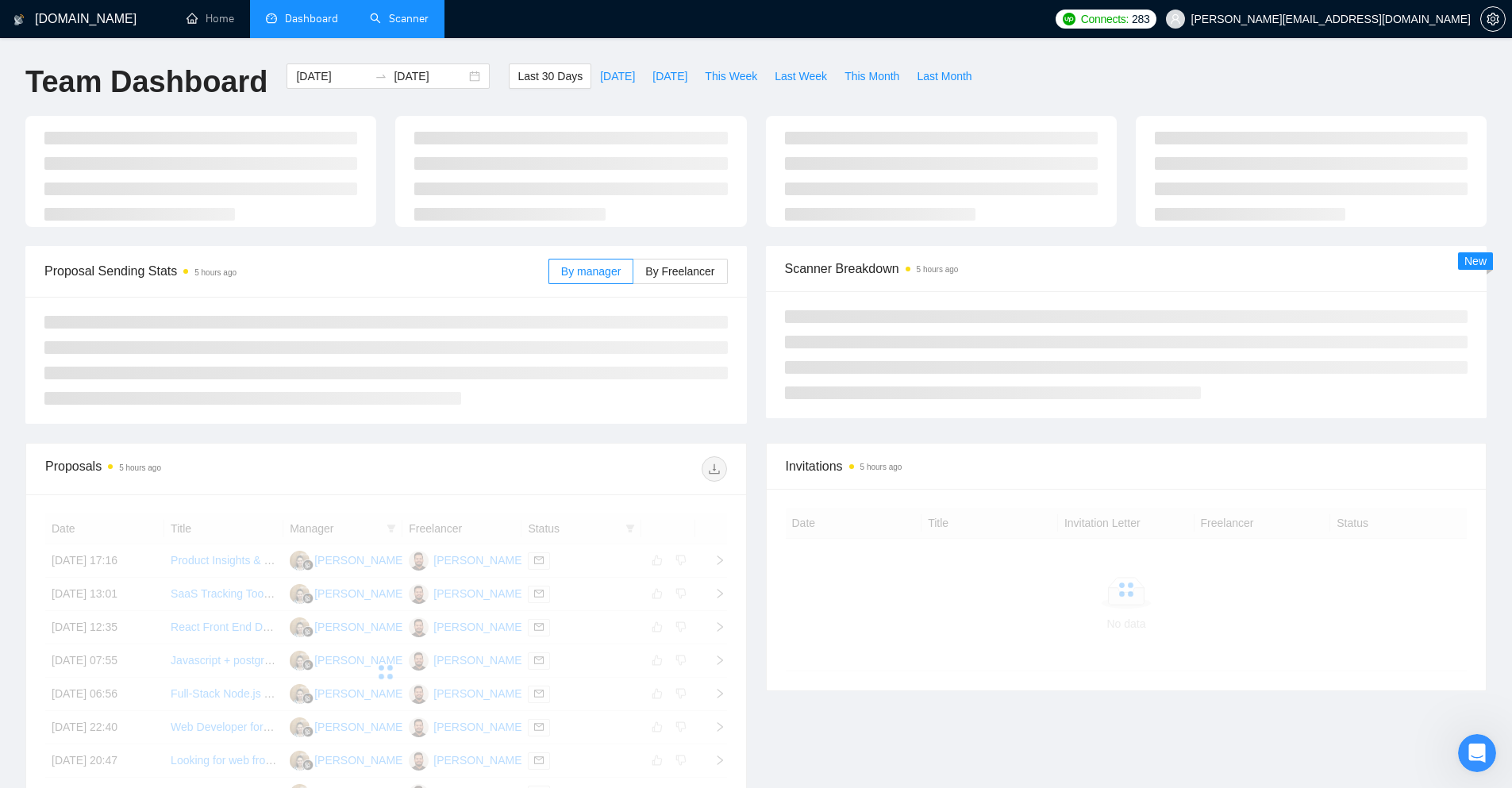
type input "[DATE]"
